Goal: Task Accomplishment & Management: Use online tool/utility

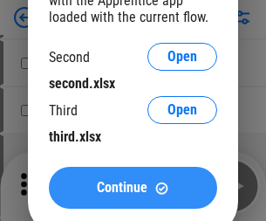
click at [133, 188] on span "Continue" at bounding box center [122, 188] width 51 height 14
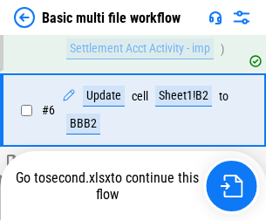
scroll to position [608, 0]
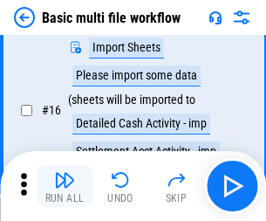
click at [65, 186] on img "button" at bounding box center [64, 180] width 21 height 21
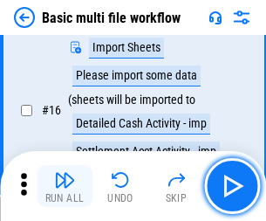
scroll to position [1163, 0]
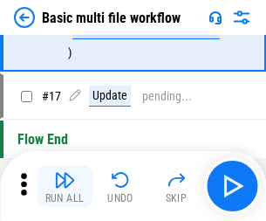
click at [65, 186] on img "button" at bounding box center [64, 180] width 21 height 21
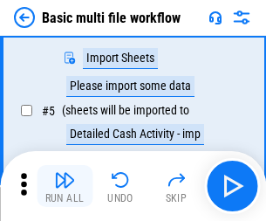
click at [65, 186] on img "button" at bounding box center [64, 180] width 21 height 21
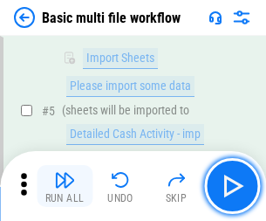
scroll to position [300, 0]
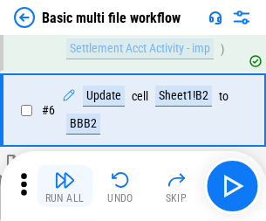
click at [65, 186] on img "button" at bounding box center [64, 180] width 21 height 21
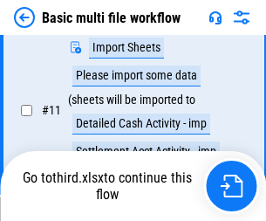
scroll to position [819, 0]
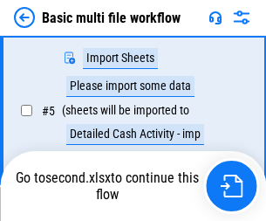
scroll to position [300, 0]
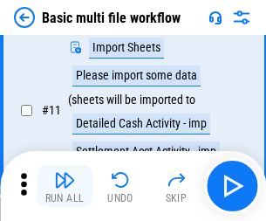
click at [65, 186] on img "button" at bounding box center [64, 180] width 21 height 21
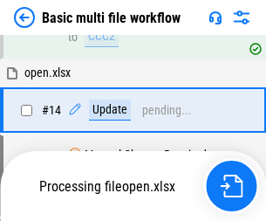
scroll to position [1040, 0]
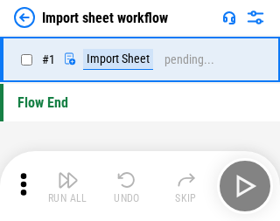
click at [65, 186] on img "button" at bounding box center [68, 180] width 21 height 21
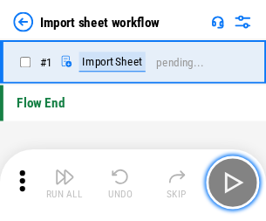
scroll to position [6, 0]
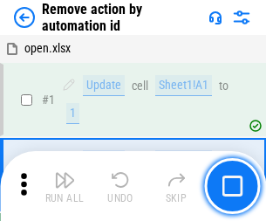
scroll to position [65, 0]
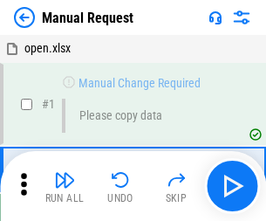
scroll to position [59, 0]
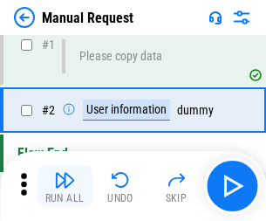
click at [65, 186] on img "button" at bounding box center [64, 180] width 21 height 21
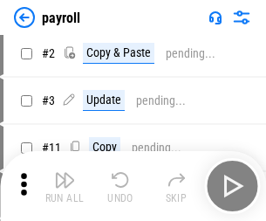
click at [65, 186] on img "button" at bounding box center [64, 180] width 21 height 21
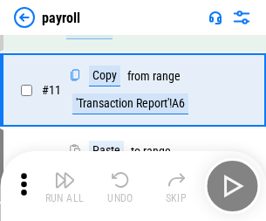
scroll to position [127, 0]
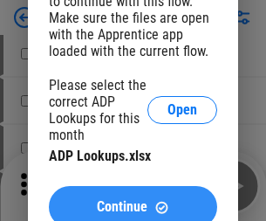
click at [133, 200] on span "Continue" at bounding box center [122, 207] width 51 height 14
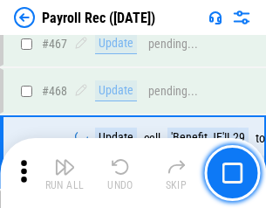
scroll to position [9313, 0]
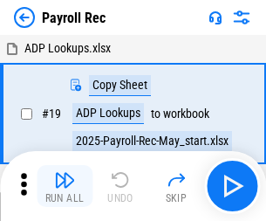
click at [65, 186] on img "button" at bounding box center [64, 180] width 21 height 21
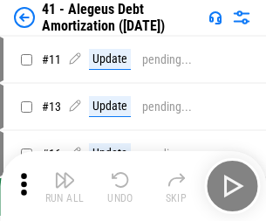
click at [65, 186] on img "button" at bounding box center [64, 180] width 21 height 21
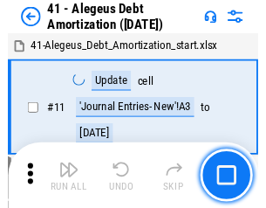
scroll to position [216, 0]
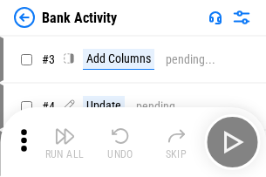
click at [65, 142] on img "button" at bounding box center [64, 136] width 21 height 21
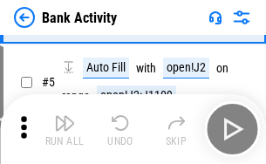
scroll to position [93, 0]
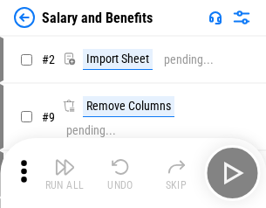
click at [65, 173] on img "button" at bounding box center [64, 166] width 21 height 21
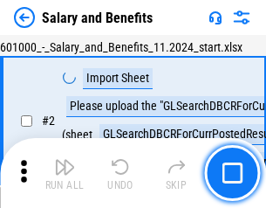
scroll to position [127, 0]
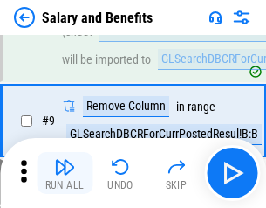
click at [65, 173] on img "button" at bounding box center [64, 166] width 21 height 21
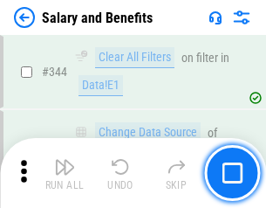
scroll to position [8182, 0]
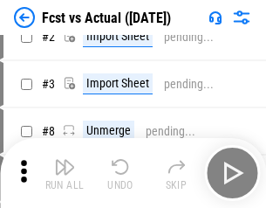
click at [65, 173] on img "button" at bounding box center [64, 166] width 21 height 21
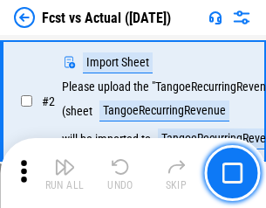
scroll to position [163, 0]
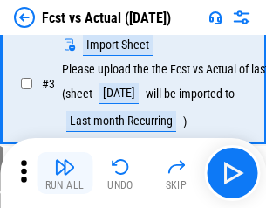
click at [65, 173] on img "button" at bounding box center [64, 166] width 21 height 21
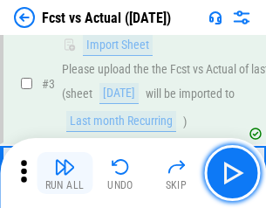
scroll to position [262, 0]
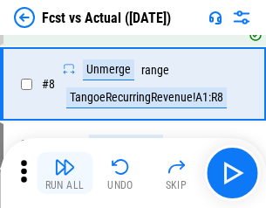
click at [65, 173] on img "button" at bounding box center [64, 166] width 21 height 21
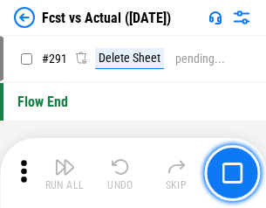
scroll to position [8270, 0]
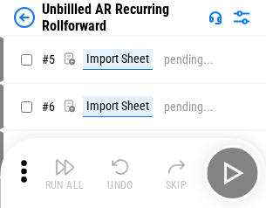
click at [65, 173] on img "button" at bounding box center [64, 166] width 21 height 21
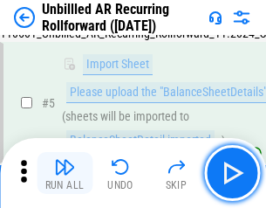
scroll to position [164, 0]
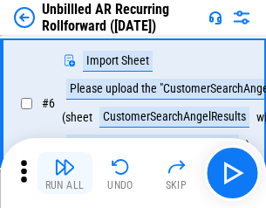
click at [65, 173] on img "button" at bounding box center [64, 166] width 21 height 21
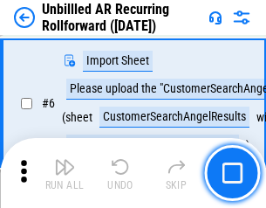
scroll to position [281, 0]
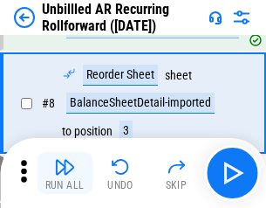
click at [65, 173] on img "button" at bounding box center [64, 166] width 21 height 21
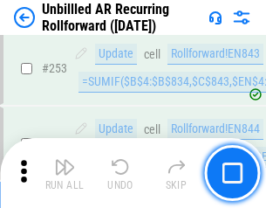
scroll to position [5935, 0]
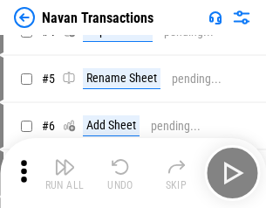
click at [65, 173] on img "button" at bounding box center [64, 166] width 21 height 21
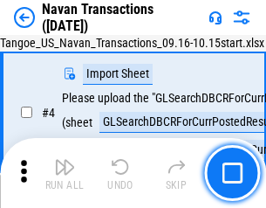
scroll to position [150, 0]
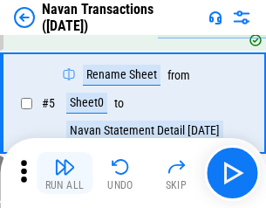
click at [65, 173] on img "button" at bounding box center [64, 166] width 21 height 21
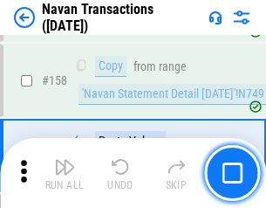
scroll to position [5665, 0]
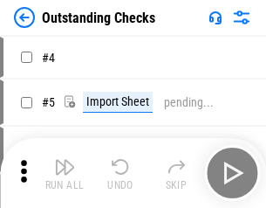
click at [65, 173] on img "button" at bounding box center [64, 166] width 21 height 21
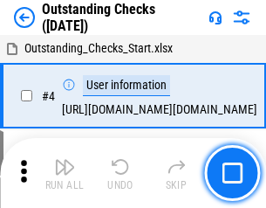
scroll to position [183, 0]
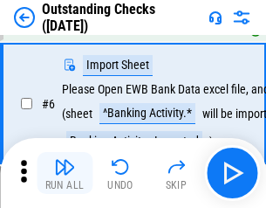
click at [65, 173] on img "button" at bounding box center [64, 166] width 21 height 21
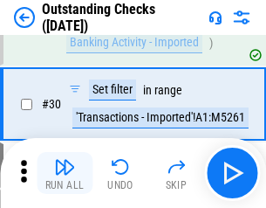
click at [65, 173] on img "button" at bounding box center [64, 166] width 21 height 21
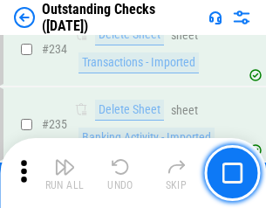
scroll to position [5306, 0]
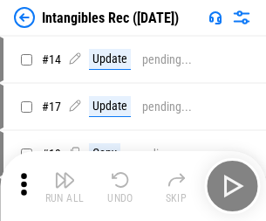
click at [65, 186] on img "button" at bounding box center [64, 180] width 21 height 21
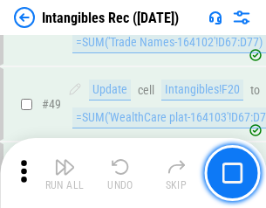
scroll to position [681, 0]
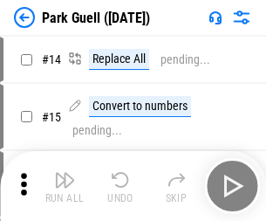
click at [65, 173] on img "button" at bounding box center [64, 180] width 21 height 21
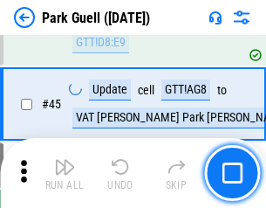
scroll to position [2185, 0]
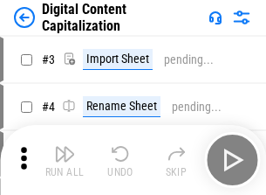
click at [65, 147] on img "button" at bounding box center [64, 153] width 21 height 21
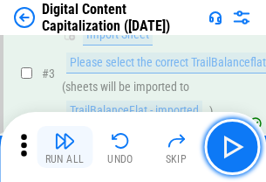
scroll to position [163, 0]
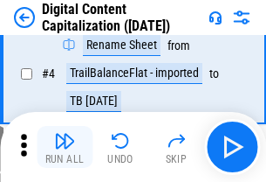
click at [65, 147] on img "button" at bounding box center [64, 140] width 21 height 21
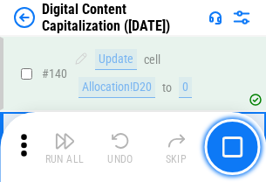
scroll to position [1853, 0]
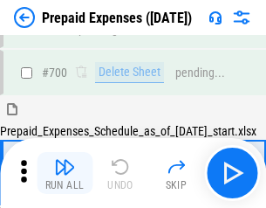
click at [65, 173] on img "button" at bounding box center [64, 166] width 21 height 21
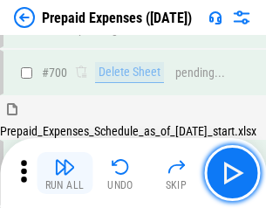
scroll to position [4805, 0]
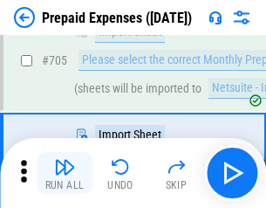
click at [65, 173] on img "button" at bounding box center [64, 166] width 21 height 21
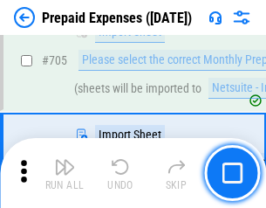
scroll to position [4894, 0]
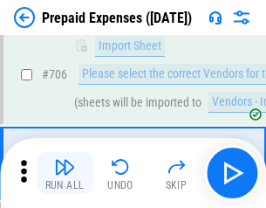
click at [65, 173] on img "button" at bounding box center [64, 166] width 21 height 21
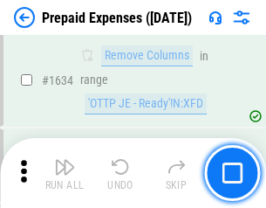
scroll to position [17014, 0]
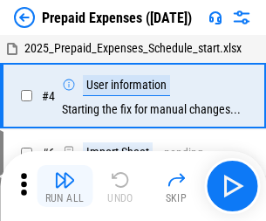
click at [65, 186] on img "button" at bounding box center [64, 180] width 21 height 21
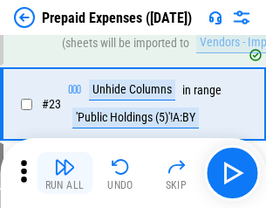
click at [65, 173] on img "button" at bounding box center [64, 166] width 21 height 21
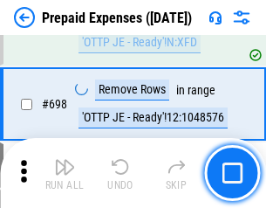
scroll to position [6085, 0]
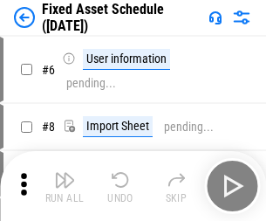
click at [65, 186] on img "button" at bounding box center [64, 180] width 21 height 21
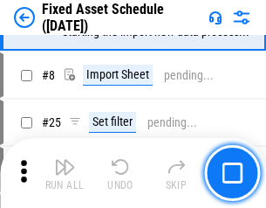
scroll to position [183, 0]
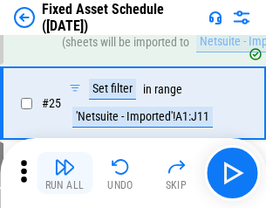
click at [65, 173] on img "button" at bounding box center [64, 166] width 21 height 21
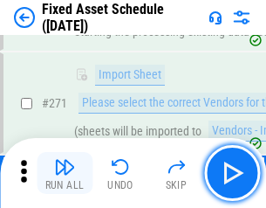
scroll to position [5658, 0]
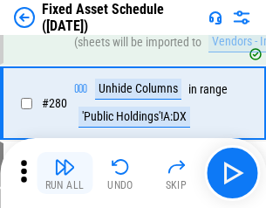
click at [65, 173] on img "button" at bounding box center [64, 166] width 21 height 21
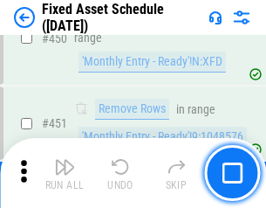
scroll to position [7811, 0]
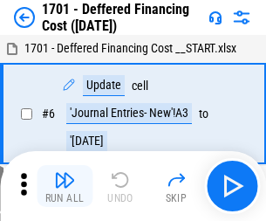
click at [65, 186] on img "button" at bounding box center [64, 180] width 21 height 21
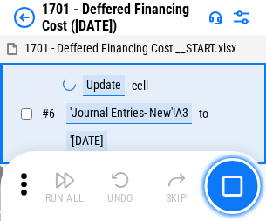
scroll to position [210, 0]
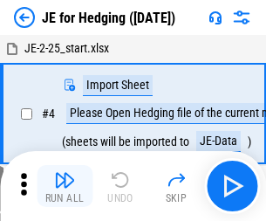
click at [65, 173] on img "button" at bounding box center [64, 180] width 21 height 21
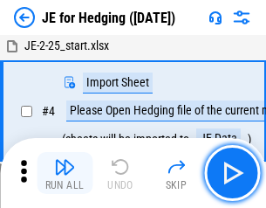
scroll to position [99, 0]
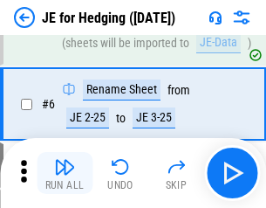
click at [65, 173] on img "button" at bounding box center [64, 166] width 21 height 21
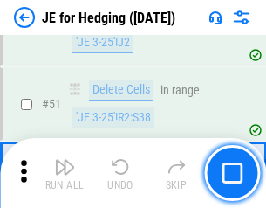
scroll to position [1132, 0]
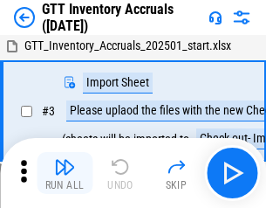
click at [65, 173] on img "button" at bounding box center [64, 166] width 21 height 21
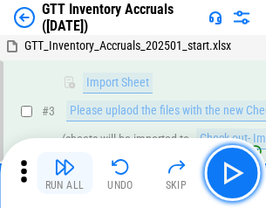
scroll to position [113, 0]
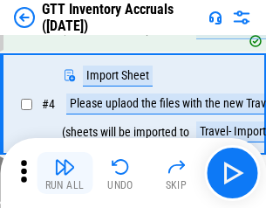
click at [65, 173] on img "button" at bounding box center [64, 166] width 21 height 21
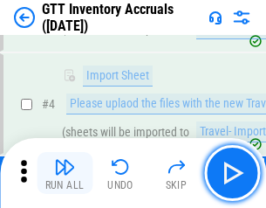
scroll to position [202, 0]
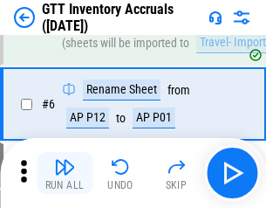
click at [65, 173] on img "button" at bounding box center [64, 166] width 21 height 21
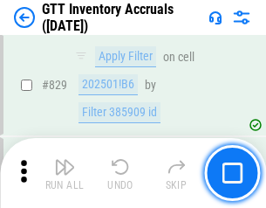
scroll to position [13264, 0]
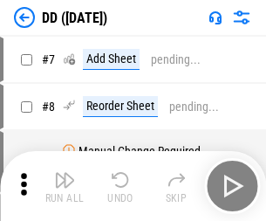
click at [65, 186] on img "button" at bounding box center [64, 180] width 21 height 21
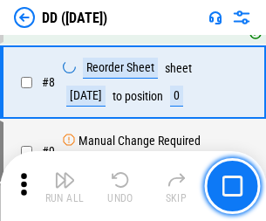
scroll to position [169, 0]
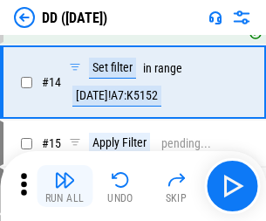
click at [65, 186] on img "button" at bounding box center [64, 180] width 21 height 21
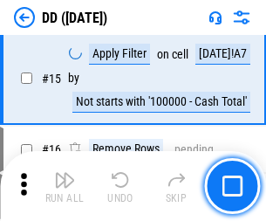
scroll to position [449, 0]
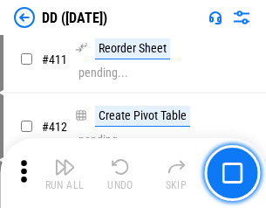
click at [65, 173] on img "button" at bounding box center [64, 166] width 21 height 21
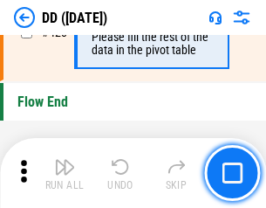
scroll to position [8364, 0]
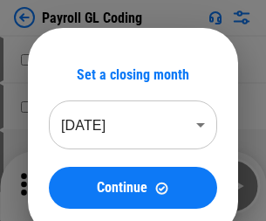
click at [65, 186] on img "button" at bounding box center [64, 180] width 21 height 21
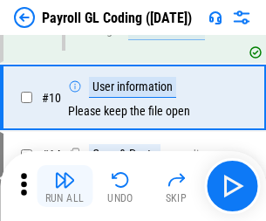
click at [65, 186] on img "button" at bounding box center [64, 180] width 21 height 21
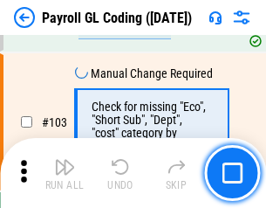
scroll to position [4100, 0]
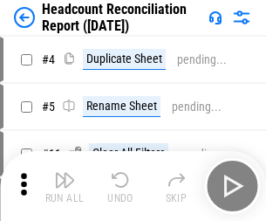
click at [65, 186] on img "button" at bounding box center [64, 180] width 21 height 21
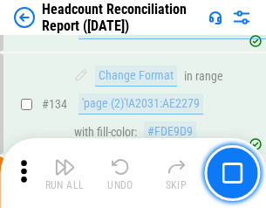
scroll to position [2101, 0]
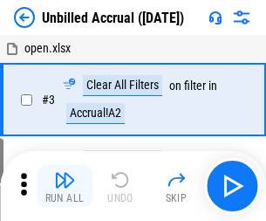
click at [65, 186] on img "button" at bounding box center [64, 180] width 21 height 21
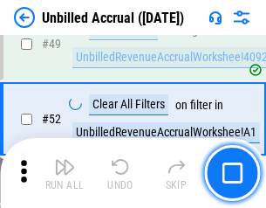
scroll to position [1585, 0]
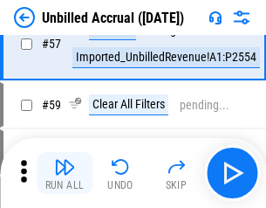
click at [65, 173] on img "button" at bounding box center [64, 166] width 21 height 21
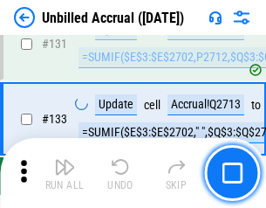
scroll to position [5205, 0]
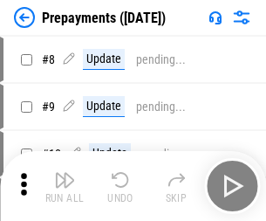
click at [65, 186] on img "button" at bounding box center [64, 180] width 21 height 21
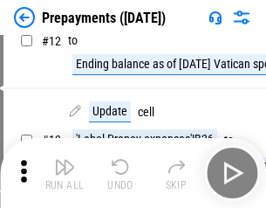
scroll to position [109, 0]
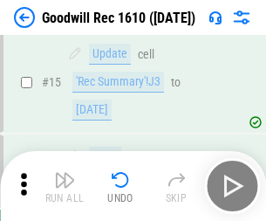
scroll to position [299, 0]
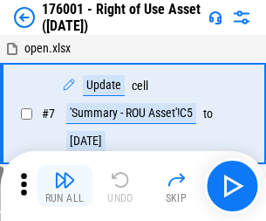
click at [65, 186] on img "button" at bounding box center [64, 180] width 21 height 21
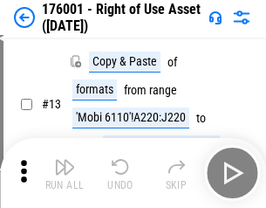
scroll to position [113, 0]
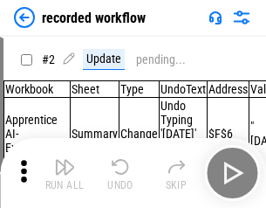
click at [65, 173] on img "button" at bounding box center [64, 166] width 21 height 21
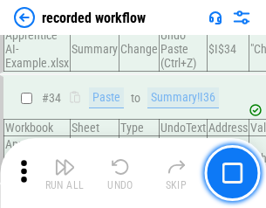
scroll to position [5462, 0]
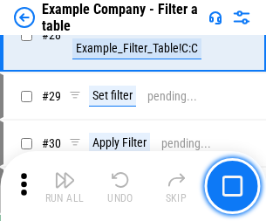
scroll to position [1599, 0]
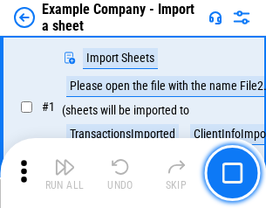
scroll to position [147, 0]
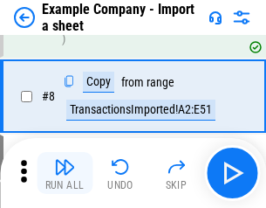
click at [65, 173] on img "button" at bounding box center [64, 166] width 21 height 21
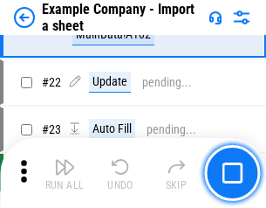
scroll to position [386, 0]
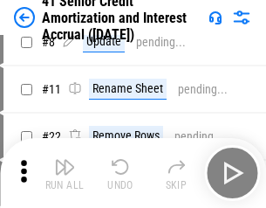
click at [65, 173] on img "button" at bounding box center [64, 166] width 21 height 21
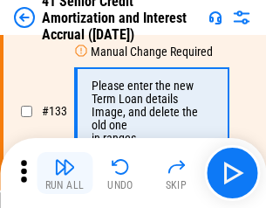
click at [65, 173] on img "button" at bounding box center [64, 166] width 21 height 21
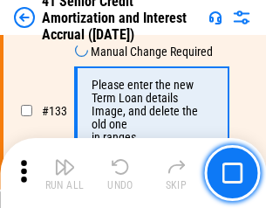
scroll to position [1826, 0]
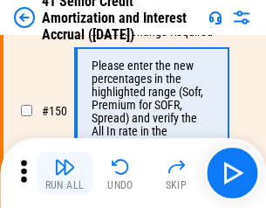
click at [65, 173] on img "button" at bounding box center [64, 166] width 21 height 21
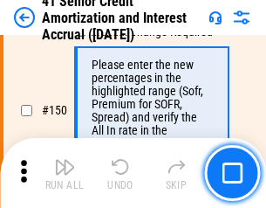
scroll to position [2010, 0]
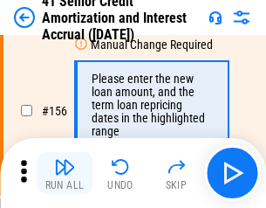
click at [65, 173] on img "button" at bounding box center [64, 166] width 21 height 21
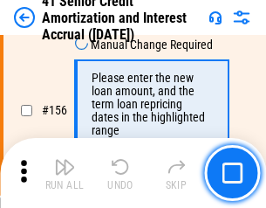
scroll to position [2130, 0]
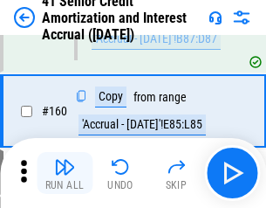
click at [65, 173] on img "button" at bounding box center [64, 166] width 21 height 21
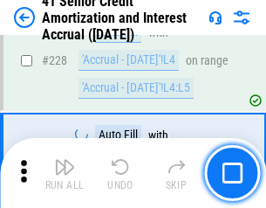
scroll to position [3914, 0]
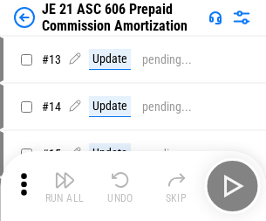
click at [65, 173] on img "button" at bounding box center [64, 180] width 21 height 21
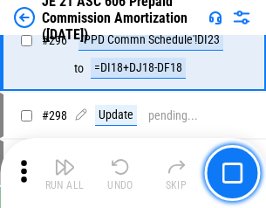
scroll to position [3215, 0]
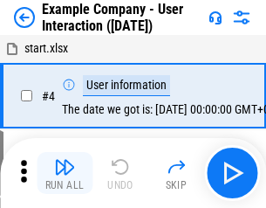
click at [65, 173] on img "button" at bounding box center [64, 166] width 21 height 21
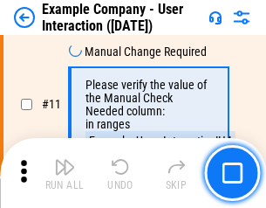
scroll to position [378, 0]
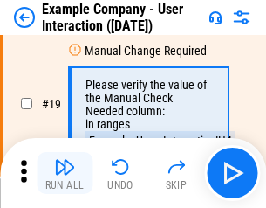
click at [65, 173] on img "button" at bounding box center [64, 166] width 21 height 21
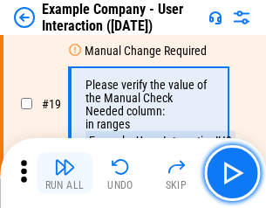
click at [65, 173] on img "button" at bounding box center [64, 166] width 21 height 21
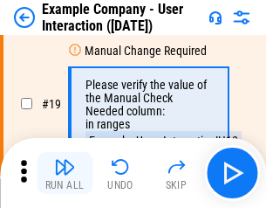
click at [65, 173] on img "button" at bounding box center [64, 166] width 21 height 21
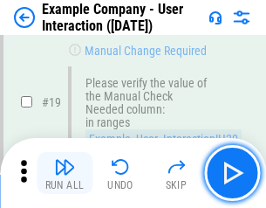
scroll to position [482, 0]
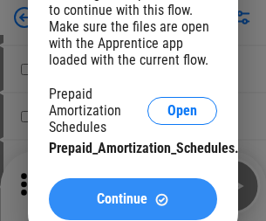
click at [133, 199] on span "Continue" at bounding box center [122, 199] width 51 height 14
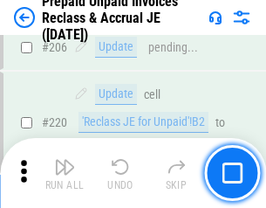
scroll to position [2265, 0]
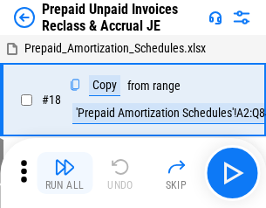
click at [65, 173] on img "button" at bounding box center [64, 166] width 21 height 21
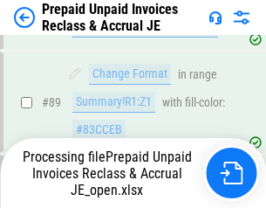
scroll to position [1426, 0]
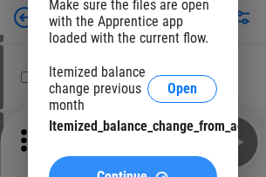
click at [133, 170] on span "Continue" at bounding box center [122, 177] width 51 height 14
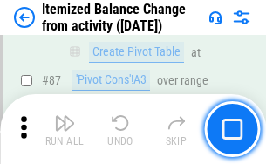
scroll to position [1708, 0]
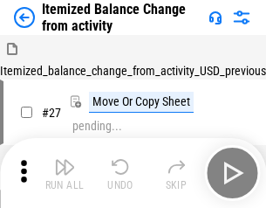
scroll to position [27, 0]
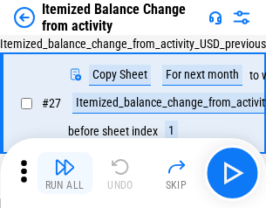
click at [65, 173] on img "button" at bounding box center [64, 166] width 21 height 21
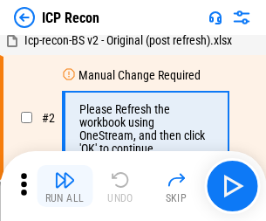
click at [65, 186] on img "button" at bounding box center [64, 180] width 21 height 21
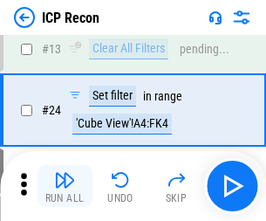
click at [65, 186] on img "button" at bounding box center [64, 180] width 21 height 21
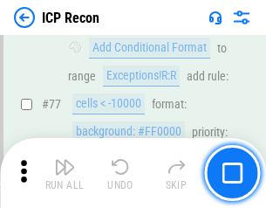
scroll to position [1570, 0]
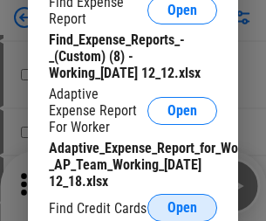
click at [183, 207] on span "Open" at bounding box center [183, 208] width 30 height 14
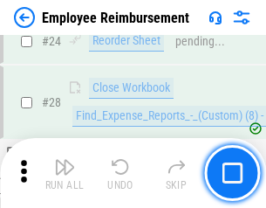
scroll to position [817, 0]
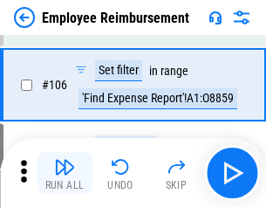
click at [65, 173] on img "button" at bounding box center [64, 166] width 21 height 21
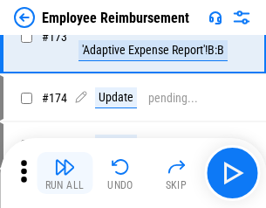
click at [65, 173] on img "button" at bounding box center [64, 166] width 21 height 21
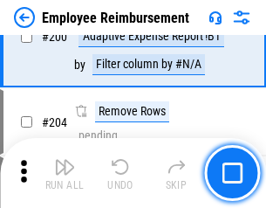
scroll to position [4421, 0]
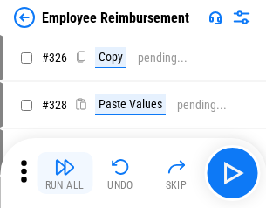
click at [65, 173] on img "button" at bounding box center [64, 166] width 21 height 21
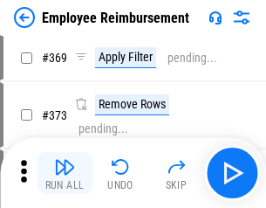
click at [65, 173] on img "button" at bounding box center [64, 166] width 21 height 21
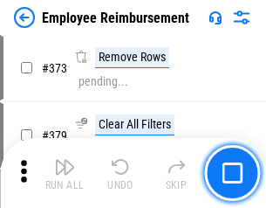
scroll to position [9309, 0]
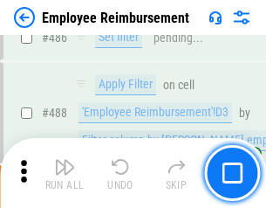
click at [65, 173] on img "button" at bounding box center [64, 166] width 21 height 21
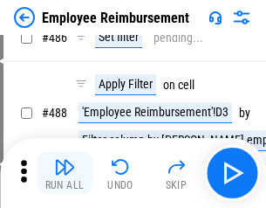
click at [65, 173] on img "button" at bounding box center [64, 166] width 21 height 21
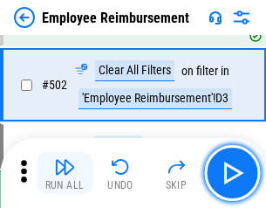
scroll to position [11215, 0]
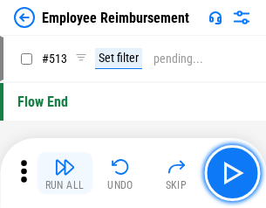
click at [65, 173] on img "button" at bounding box center [64, 166] width 21 height 21
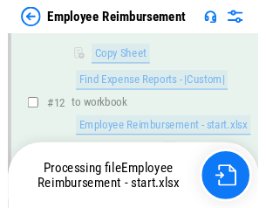
scroll to position [817, 0]
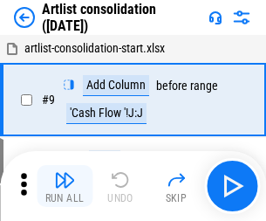
click at [65, 186] on img "button" at bounding box center [64, 180] width 21 height 21
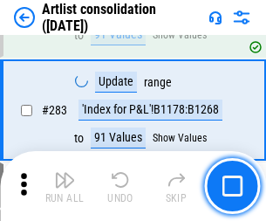
scroll to position [7227, 0]
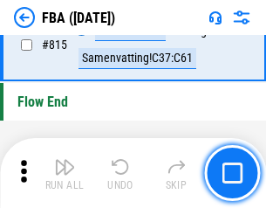
scroll to position [15643, 0]
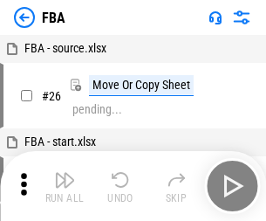
scroll to position [17, 0]
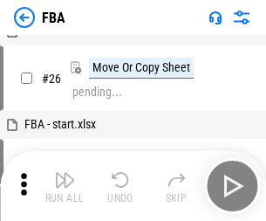
click at [65, 186] on img "button" at bounding box center [64, 180] width 21 height 21
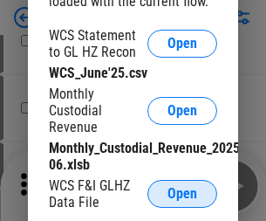
click at [183, 194] on span "Open" at bounding box center [183, 194] width 30 height 14
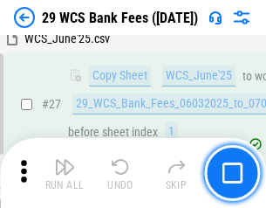
scroll to position [349, 0]
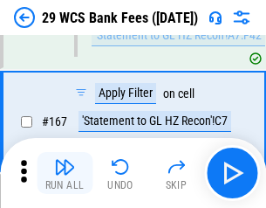
click at [65, 173] on img "button" at bounding box center [64, 166] width 21 height 21
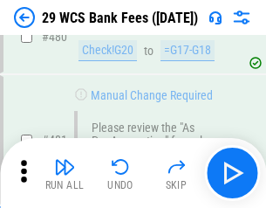
scroll to position [9010, 0]
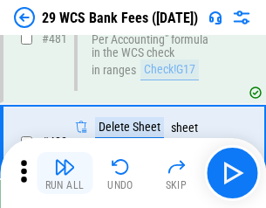
click at [65, 173] on img "button" at bounding box center [64, 166] width 21 height 21
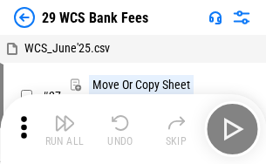
scroll to position [31, 0]
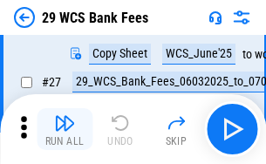
click at [65, 129] on img "button" at bounding box center [64, 123] width 21 height 21
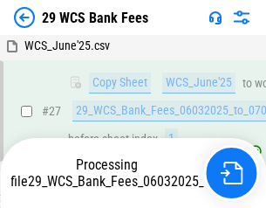
scroll to position [349, 0]
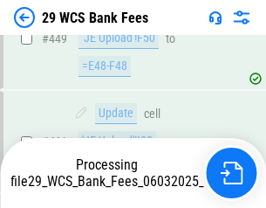
scroll to position [8606, 0]
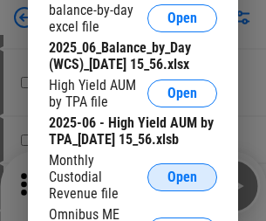
click at [183, 184] on span "Open" at bounding box center [183, 177] width 30 height 14
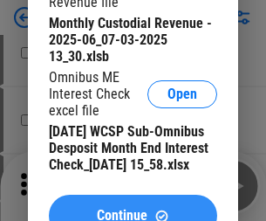
click at [133, 209] on span "Continue" at bounding box center [122, 216] width 51 height 14
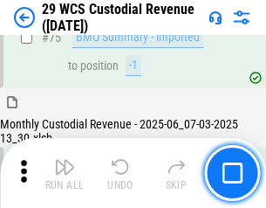
scroll to position [1825, 0]
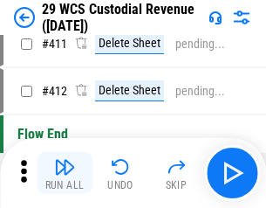
click at [65, 173] on img "button" at bounding box center [64, 166] width 21 height 21
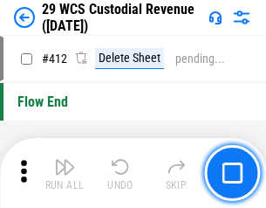
scroll to position [8345, 0]
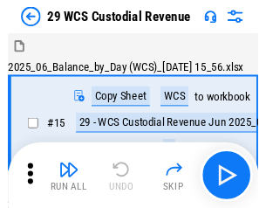
scroll to position [42, 0]
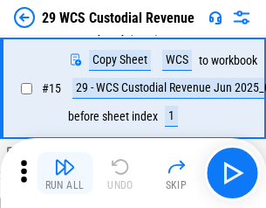
click at [65, 173] on img "button" at bounding box center [64, 166] width 21 height 21
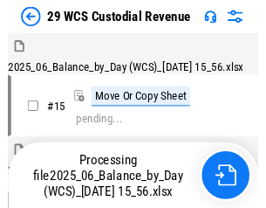
scroll to position [42, 0]
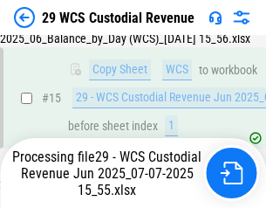
scroll to position [396, 0]
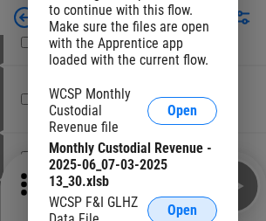
click at [183, 207] on span "Open" at bounding box center [183, 211] width 30 height 14
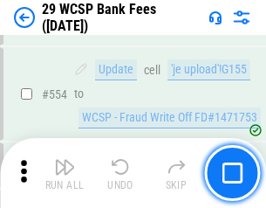
scroll to position [7901, 0]
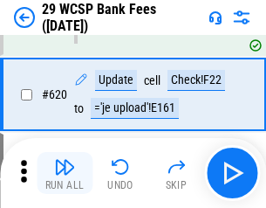
click at [65, 173] on img "button" at bounding box center [64, 166] width 21 height 21
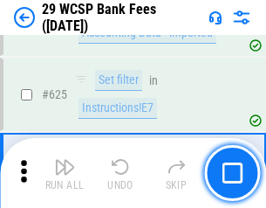
scroll to position [9749, 0]
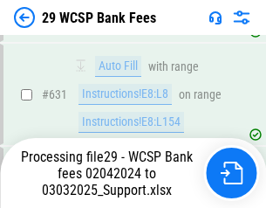
scroll to position [10052, 0]
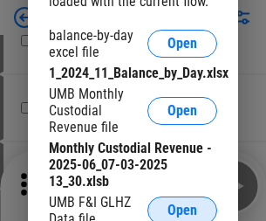
click at [183, 207] on span "Open" at bounding box center [183, 211] width 30 height 14
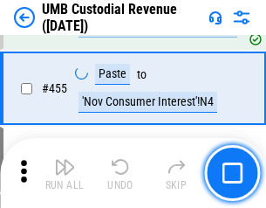
scroll to position [7457, 0]
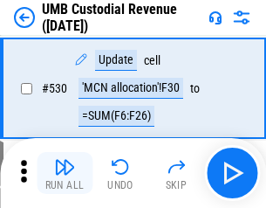
click at [65, 173] on img "button" at bounding box center [64, 166] width 21 height 21
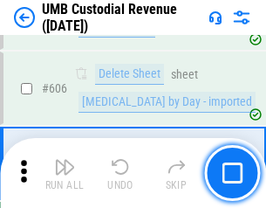
scroll to position [10087, 0]
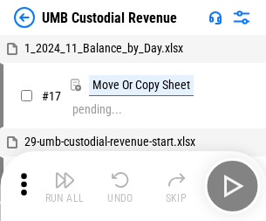
click at [65, 186] on img "button" at bounding box center [64, 180] width 21 height 21
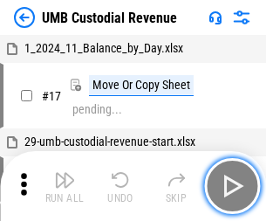
scroll to position [13, 0]
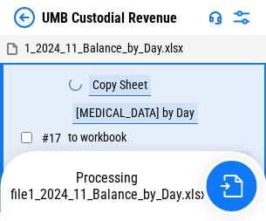
scroll to position [13, 0]
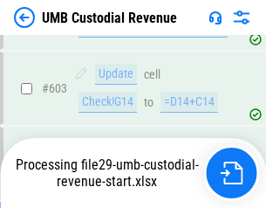
scroll to position [9971, 0]
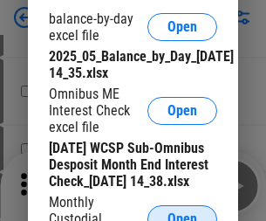
click at [183, 212] on span "Open" at bounding box center [183, 219] width 30 height 14
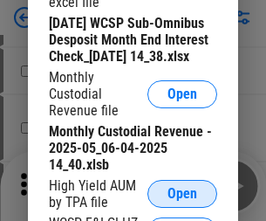
click at [183, 201] on span "Open" at bounding box center [183, 194] width 30 height 14
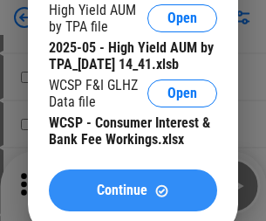
click at [133, 197] on span "Continue" at bounding box center [122, 190] width 51 height 14
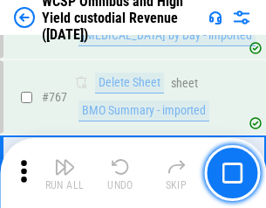
scroll to position [14239, 0]
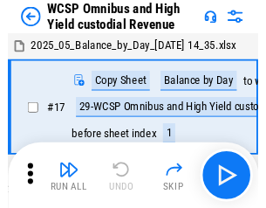
scroll to position [10, 0]
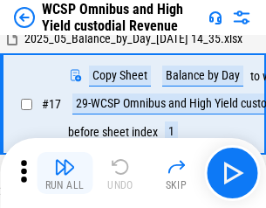
click at [65, 173] on img "button" at bounding box center [64, 166] width 21 height 21
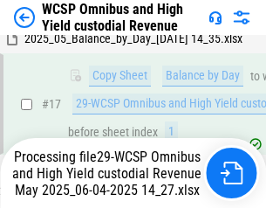
scroll to position [363, 0]
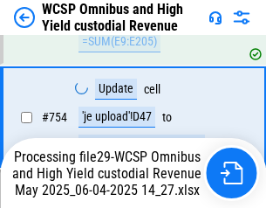
scroll to position [14123, 0]
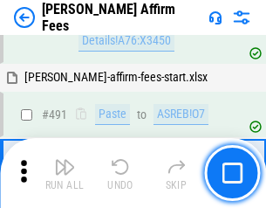
scroll to position [4752, 0]
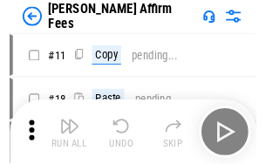
scroll to position [17, 0]
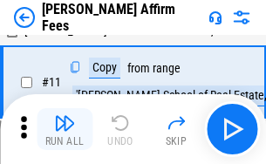
click at [65, 129] on img "button" at bounding box center [64, 123] width 21 height 21
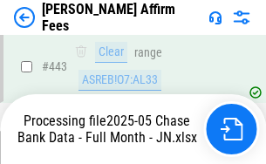
scroll to position [4583, 0]
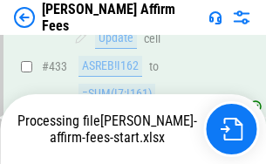
scroll to position [4684, 0]
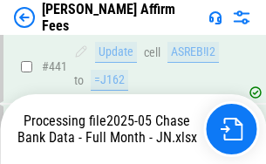
scroll to position [4583, 0]
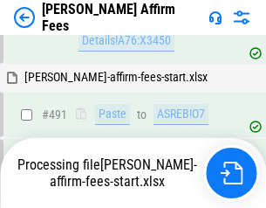
scroll to position [4752, 0]
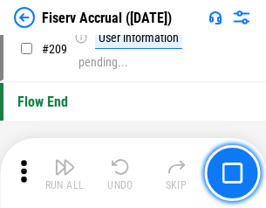
scroll to position [5427, 0]
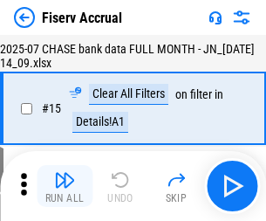
click at [65, 186] on img "button" at bounding box center [64, 180] width 21 height 21
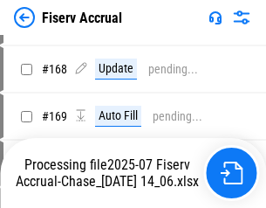
scroll to position [4598, 0]
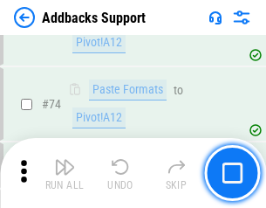
scroll to position [1272, 0]
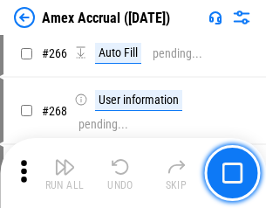
scroll to position [4901, 0]
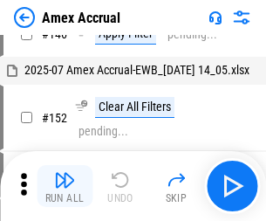
click at [65, 186] on img "button" at bounding box center [64, 180] width 21 height 21
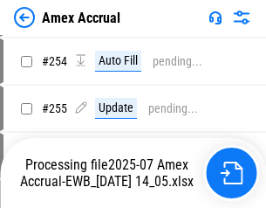
scroll to position [5207, 0]
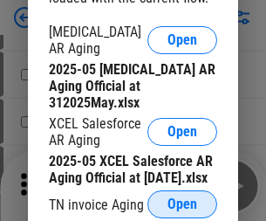
click at [183, 199] on span "Open" at bounding box center [183, 204] width 30 height 14
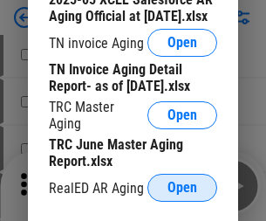
click at [183, 183] on span "Open" at bounding box center [183, 188] width 30 height 14
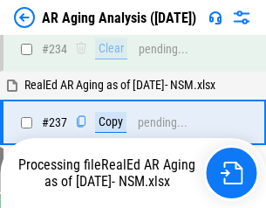
scroll to position [2709, 0]
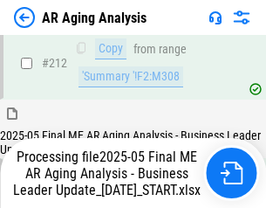
scroll to position [2689, 0]
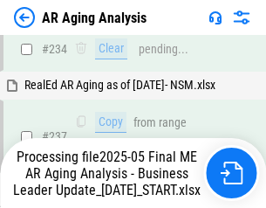
scroll to position [2761, 0]
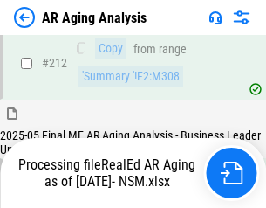
scroll to position [2613, 0]
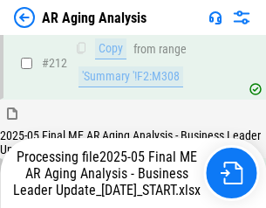
scroll to position [2689, 0]
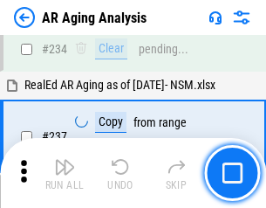
scroll to position [2689, 0]
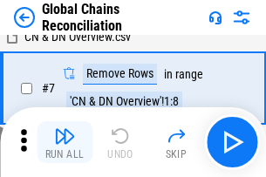
click at [65, 142] on img "button" at bounding box center [64, 136] width 21 height 21
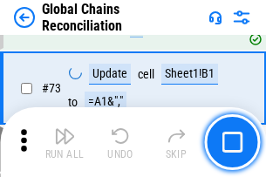
scroll to position [2145, 0]
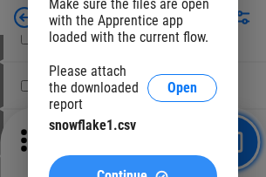
click at [133, 170] on span "Continue" at bounding box center [122, 177] width 51 height 14
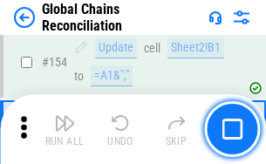
scroll to position [3838, 0]
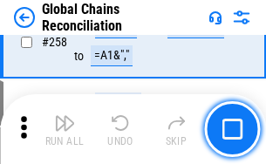
scroll to position [5832, 0]
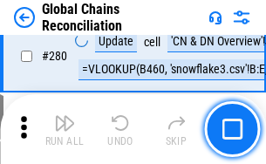
scroll to position [6046, 0]
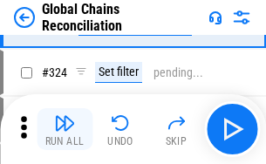
click at [65, 129] on img "button" at bounding box center [64, 123] width 21 height 21
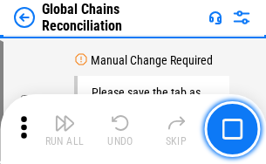
scroll to position [8619, 0]
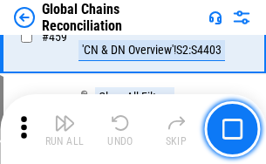
scroll to position [10437, 0]
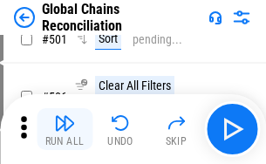
click at [65, 129] on img "button" at bounding box center [64, 123] width 21 height 21
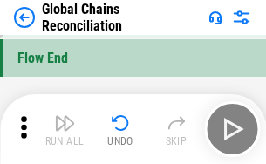
scroll to position [16410, 0]
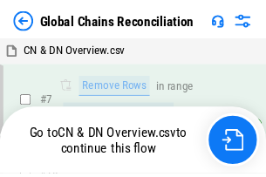
scroll to position [2146, 0]
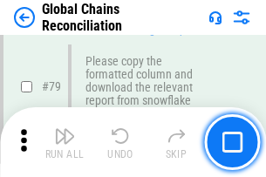
click at [65, 142] on img "button" at bounding box center [64, 136] width 21 height 21
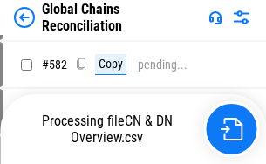
scroll to position [0, 0]
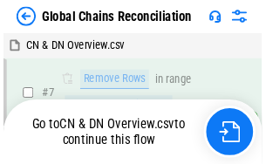
scroll to position [3838, 0]
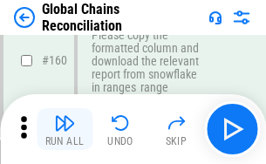
click at [65, 129] on img "button" at bounding box center [64, 123] width 21 height 21
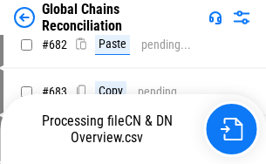
scroll to position [0, 0]
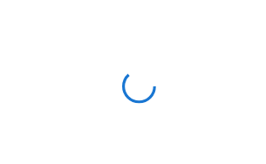
scroll to position [5832, 0]
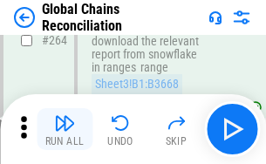
click at [65, 129] on img "button" at bounding box center [64, 123] width 21 height 21
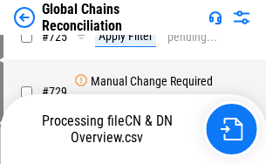
scroll to position [15701, 0]
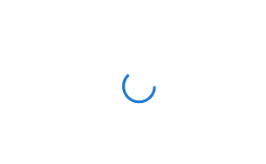
scroll to position [8620, 0]
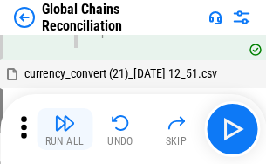
click at [65, 129] on img "button" at bounding box center [64, 123] width 21 height 21
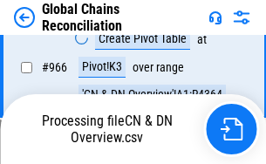
scroll to position [0, 0]
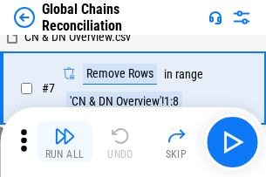
click at [65, 142] on img "button" at bounding box center [64, 136] width 21 height 21
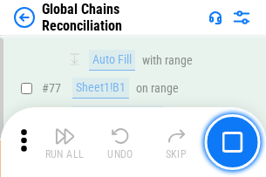
scroll to position [2145, 0]
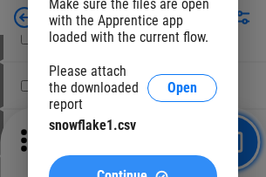
click at [133, 170] on span "Continue" at bounding box center [122, 177] width 51 height 14
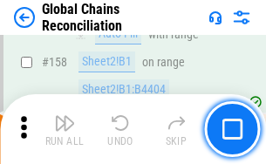
scroll to position [3838, 0]
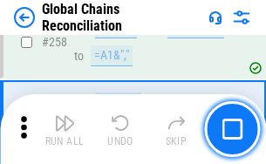
scroll to position [5832, 0]
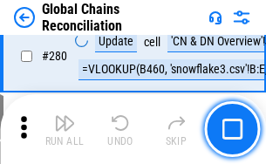
scroll to position [6046, 0]
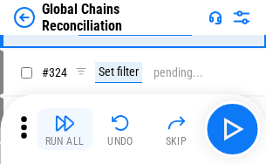
click at [65, 129] on img "button" at bounding box center [64, 123] width 21 height 21
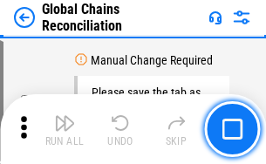
scroll to position [8619, 0]
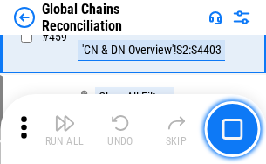
scroll to position [10437, 0]
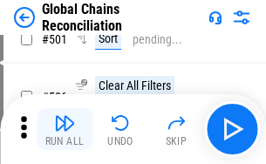
click at [65, 129] on img "button" at bounding box center [64, 123] width 21 height 21
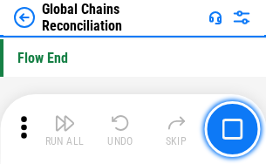
scroll to position [16410, 0]
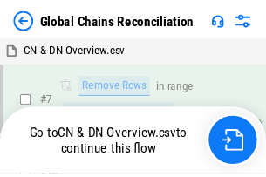
scroll to position [2146, 0]
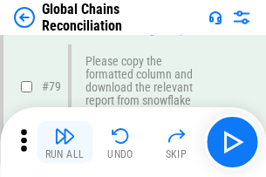
click at [65, 142] on img "button" at bounding box center [64, 136] width 21 height 21
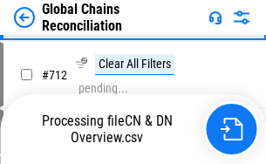
scroll to position [15221, 0]
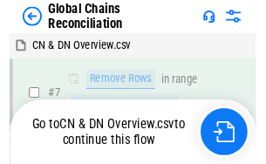
scroll to position [3838, 0]
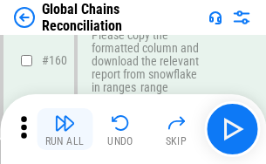
click at [65, 129] on img "button" at bounding box center [64, 123] width 21 height 21
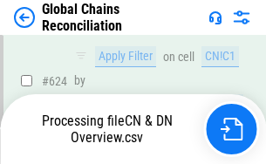
scroll to position [0, 0]
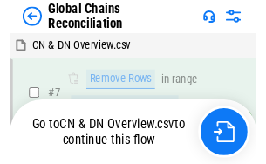
scroll to position [5832, 0]
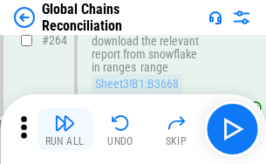
click at [65, 129] on img "button" at bounding box center [64, 123] width 21 height 21
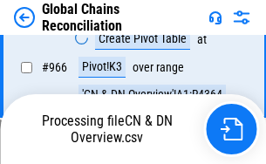
scroll to position [16307, 0]
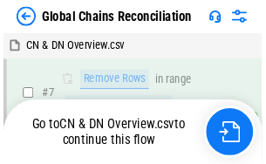
scroll to position [8620, 0]
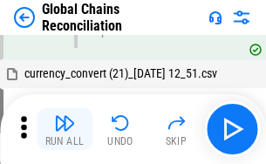
click at [65, 129] on img "button" at bounding box center [64, 123] width 21 height 21
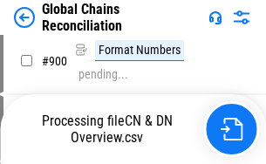
scroll to position [16101, 0]
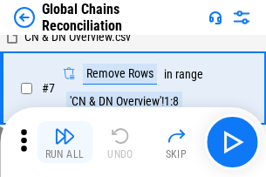
click at [65, 142] on img "button" at bounding box center [64, 136] width 21 height 21
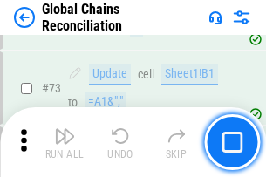
scroll to position [2145, 0]
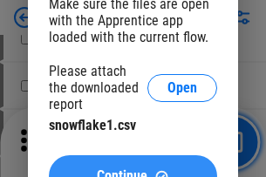
click at [133, 170] on span "Continue" at bounding box center [122, 177] width 51 height 14
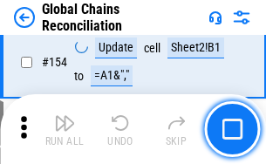
scroll to position [3838, 0]
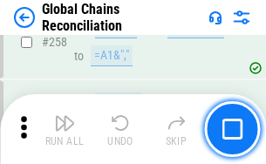
scroll to position [5832, 0]
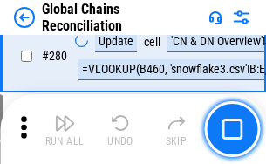
scroll to position [6046, 0]
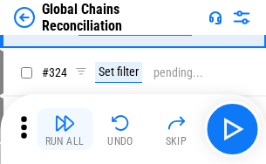
click at [65, 129] on img "button" at bounding box center [64, 123] width 21 height 21
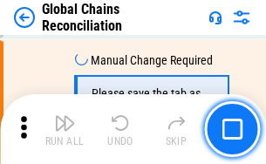
scroll to position [8619, 0]
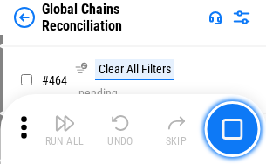
scroll to position [10437, 0]
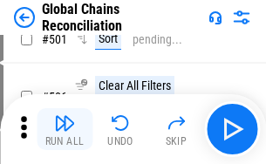
click at [65, 129] on img "button" at bounding box center [64, 123] width 21 height 21
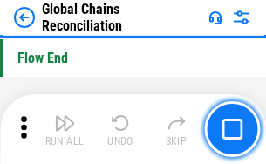
scroll to position [16410, 0]
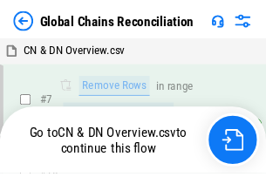
scroll to position [2146, 0]
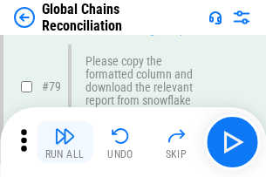
click at [65, 142] on img "button" at bounding box center [64, 136] width 21 height 21
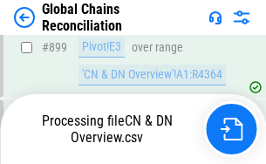
scroll to position [16307, 0]
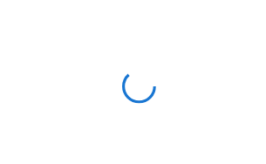
scroll to position [3838, 0]
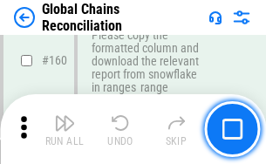
click at [65, 129] on img "button" at bounding box center [64, 123] width 21 height 21
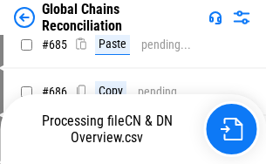
scroll to position [14778, 0]
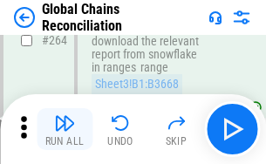
click at [65, 129] on img "button" at bounding box center [64, 123] width 21 height 21
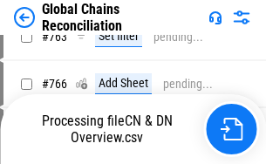
scroll to position [15701, 0]
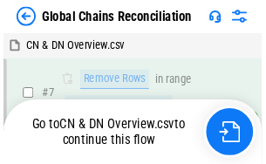
scroll to position [8620, 0]
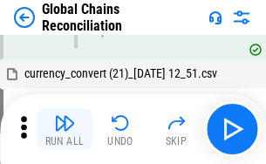
click at [65, 129] on img "button" at bounding box center [64, 123] width 21 height 21
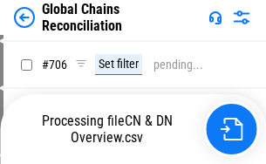
scroll to position [0, 0]
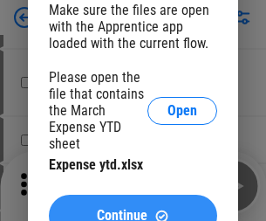
click at [133, 209] on span "Continue" at bounding box center [122, 216] width 51 height 14
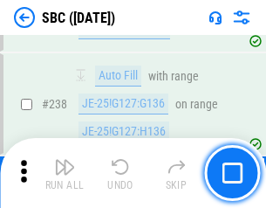
scroll to position [3305, 0]
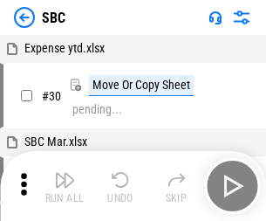
scroll to position [17, 0]
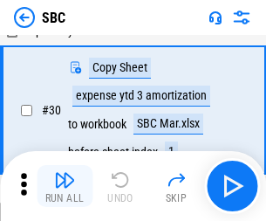
click at [65, 186] on img "button" at bounding box center [64, 180] width 21 height 21
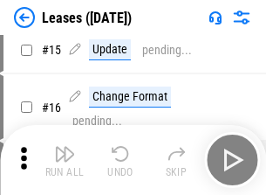
click at [65, 160] on img "button" at bounding box center [64, 153] width 21 height 21
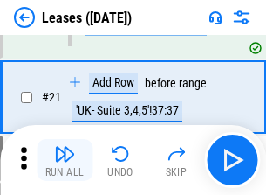
click at [65, 160] on img "button" at bounding box center [64, 153] width 21 height 21
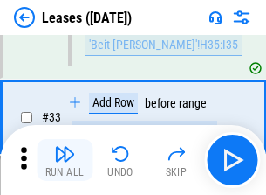
click at [65, 160] on img "button" at bounding box center [64, 153] width 21 height 21
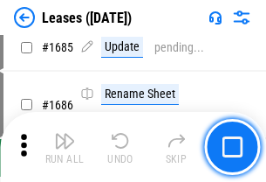
scroll to position [28606, 0]
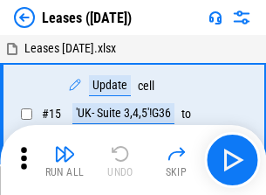
scroll to position [10, 0]
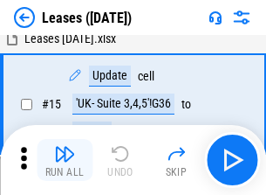
click at [65, 160] on img "button" at bounding box center [64, 153] width 21 height 21
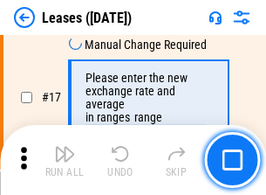
scroll to position [353, 0]
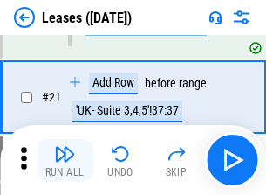
click at [65, 160] on img "button" at bounding box center [64, 153] width 21 height 21
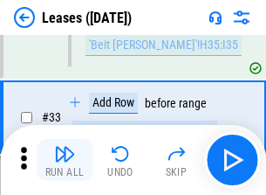
click at [65, 160] on img "button" at bounding box center [64, 153] width 21 height 21
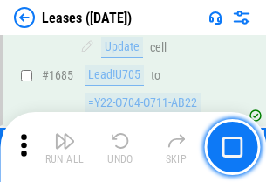
scroll to position [28606, 0]
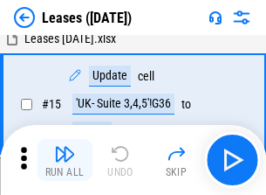
click at [65, 160] on img "button" at bounding box center [64, 153] width 21 height 21
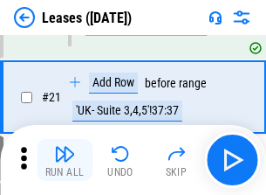
click at [65, 160] on img "button" at bounding box center [64, 153] width 21 height 21
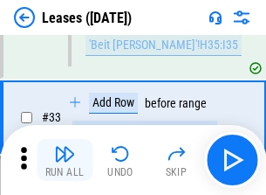
click at [65, 160] on img "button" at bounding box center [64, 153] width 21 height 21
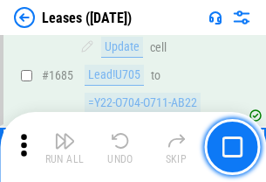
scroll to position [28606, 0]
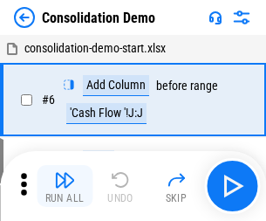
click at [65, 186] on img "button" at bounding box center [64, 180] width 21 height 21
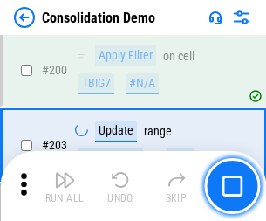
scroll to position [5479, 0]
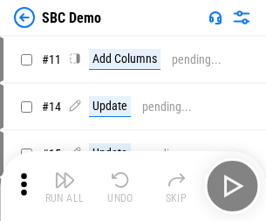
click at [65, 186] on img "button" at bounding box center [64, 180] width 21 height 21
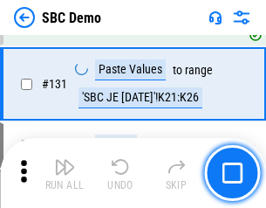
scroll to position [3002, 0]
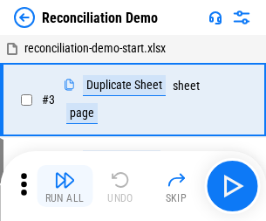
click at [65, 186] on img "button" at bounding box center [64, 180] width 21 height 21
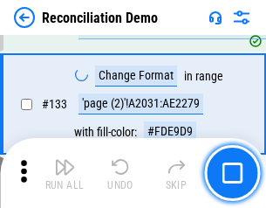
scroll to position [2075, 0]
